Goal: Task Accomplishment & Management: Use online tool/utility

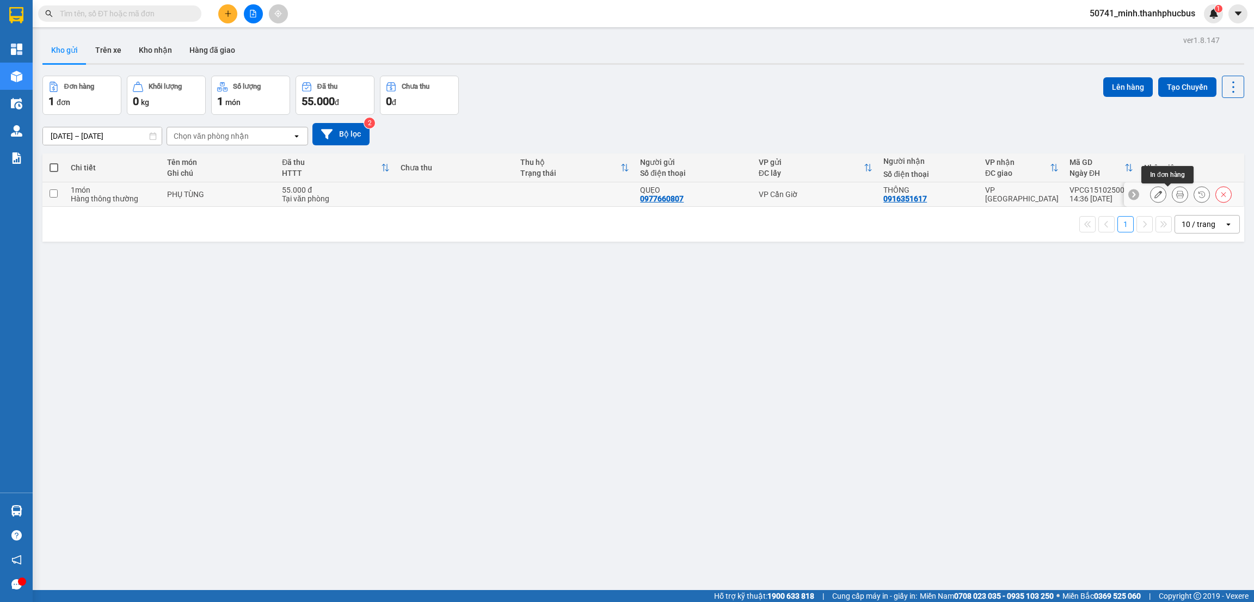
click at [1177, 193] on icon at bounding box center [1181, 195] width 8 height 8
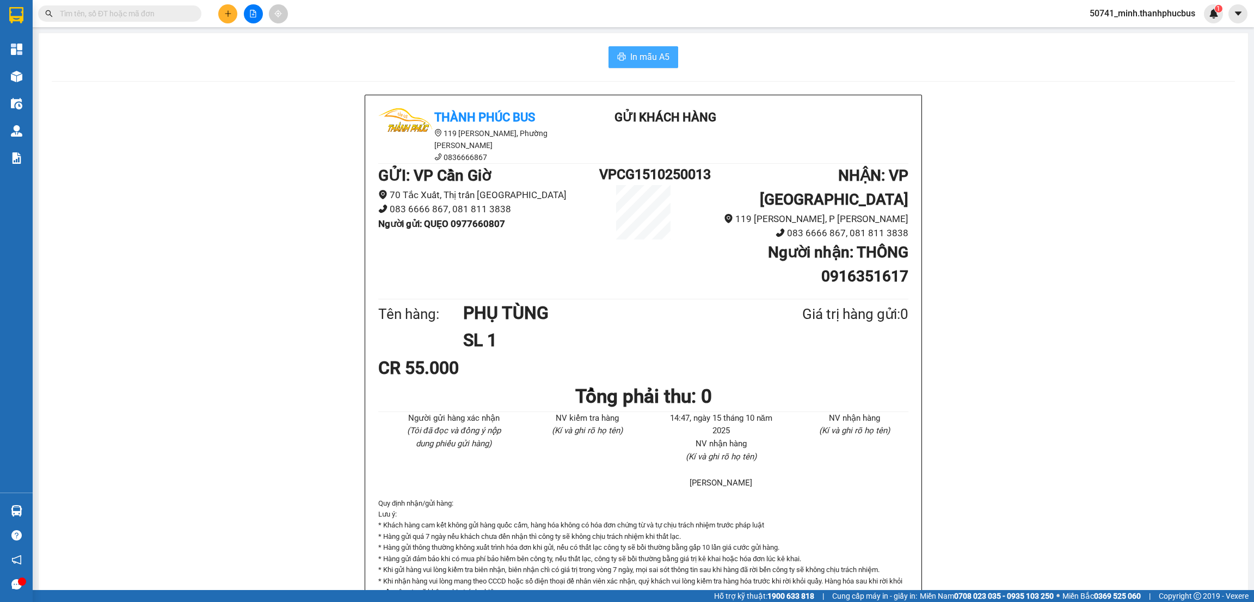
click at [654, 58] on span "In mẫu A5" at bounding box center [650, 57] width 39 height 14
